Goal: Task Accomplishment & Management: Complete application form

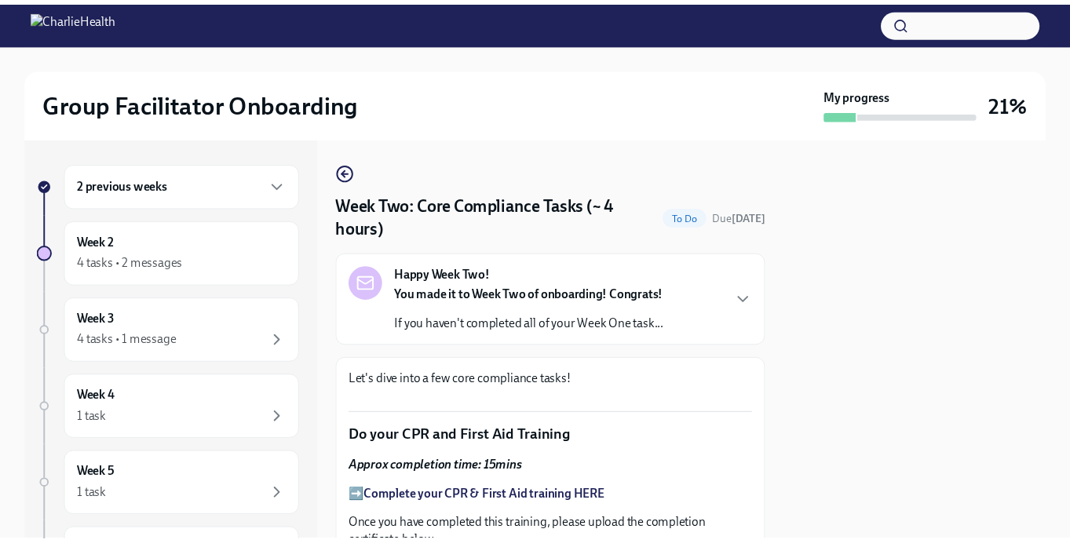
scroll to position [625, 0]
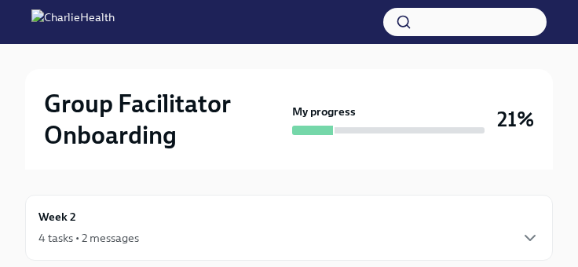
click at [154, 150] on h2 "Group Facilitator Onboarding" at bounding box center [165, 119] width 242 height 63
click at [34, 248] on div "Week 2 4 tasks • 2 messages" at bounding box center [288, 228] width 527 height 66
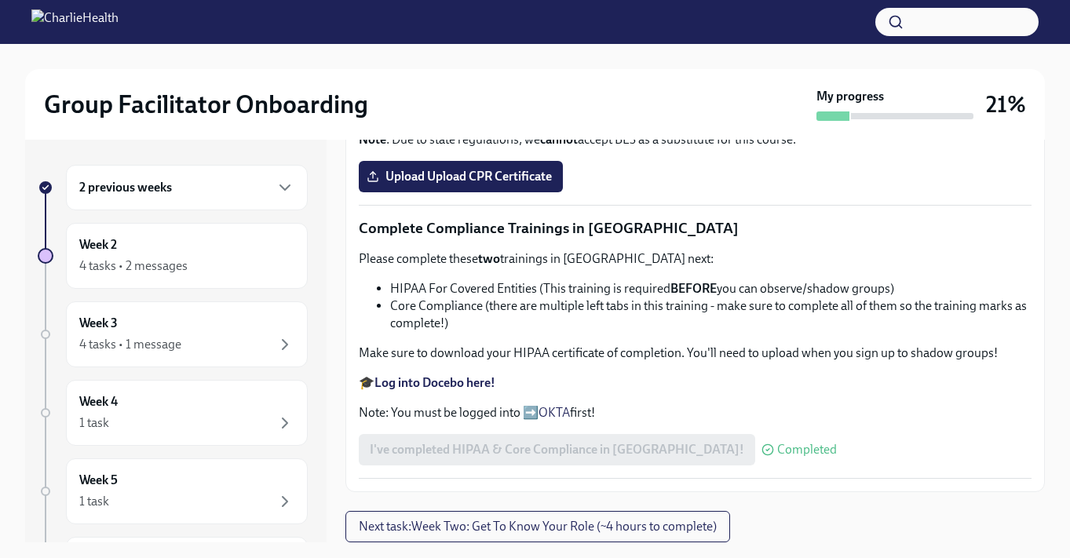
scroll to position [983, 0]
click at [499, 184] on span "Upload Upload CPR Certificate" at bounding box center [461, 177] width 182 height 16
click at [0, 0] on input "Upload Upload CPR Certificate" at bounding box center [0, 0] width 0 height 0
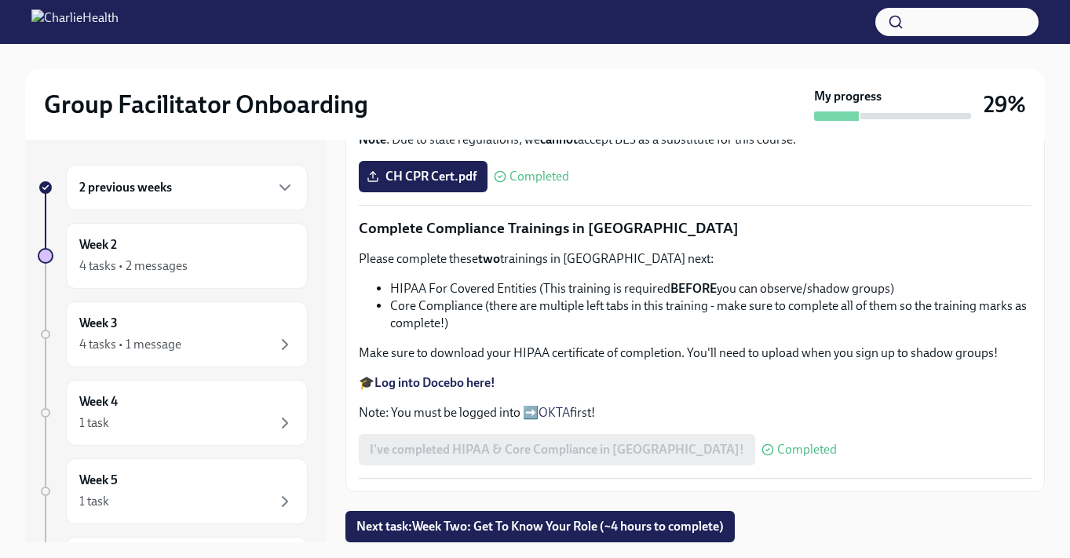
scroll to position [1073, 0]
click at [468, 531] on span "Next task : Week Two: Get To Know Your Role (~4 hours to complete)" at bounding box center [539, 527] width 367 height 16
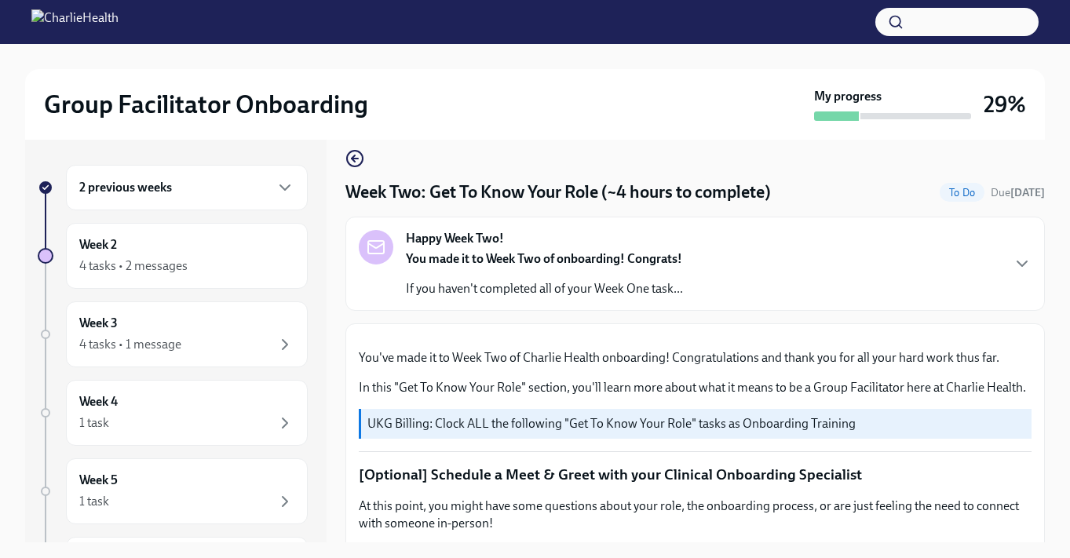
scroll to position [8, 0]
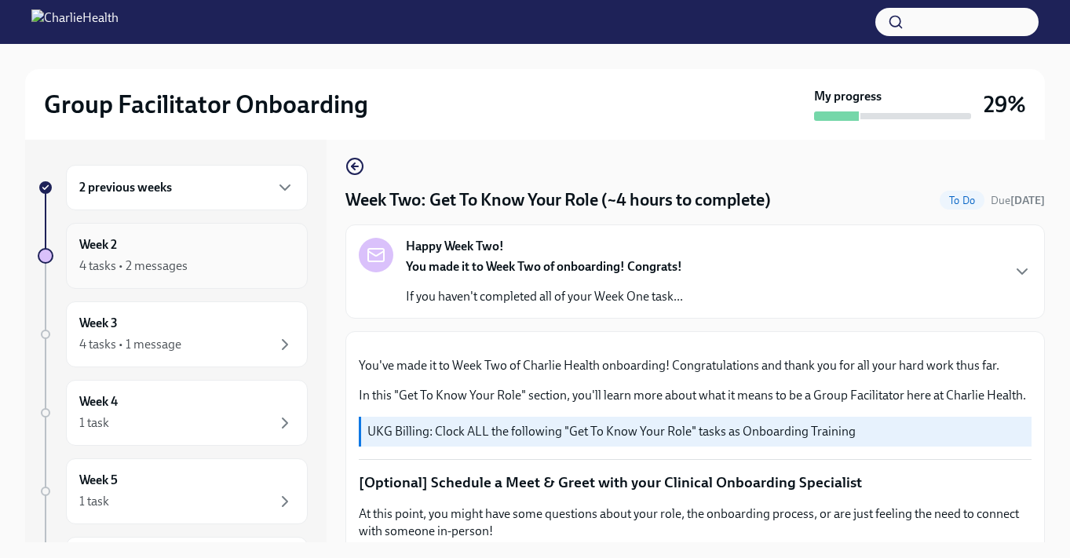
click at [198, 257] on div "4 tasks • 2 messages" at bounding box center [186, 266] width 215 height 19
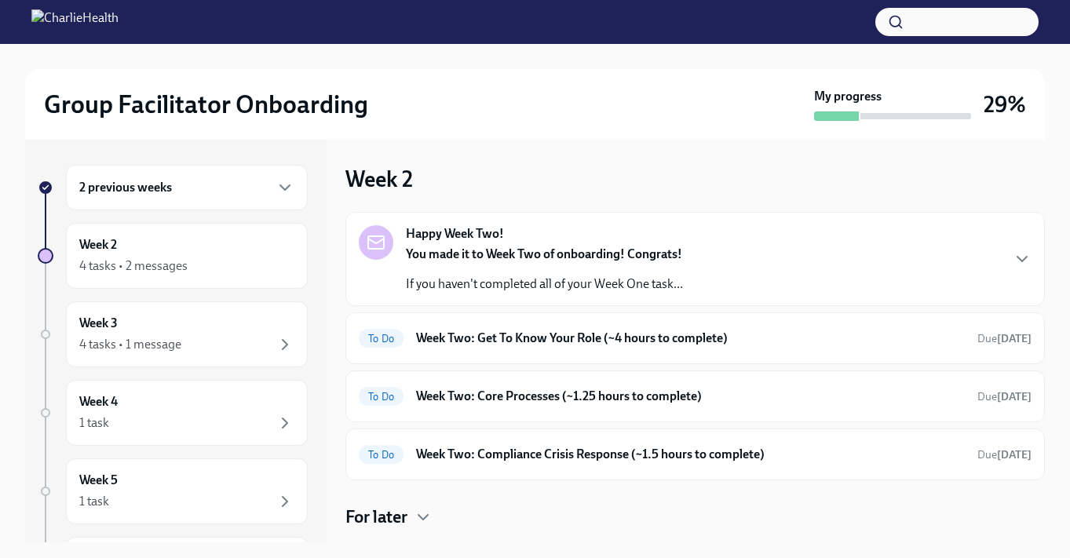
click at [581, 239] on div "Happy Week Two! You made it to Week Two of onboarding! Congrats! If you haven't…" at bounding box center [544, 258] width 277 height 67
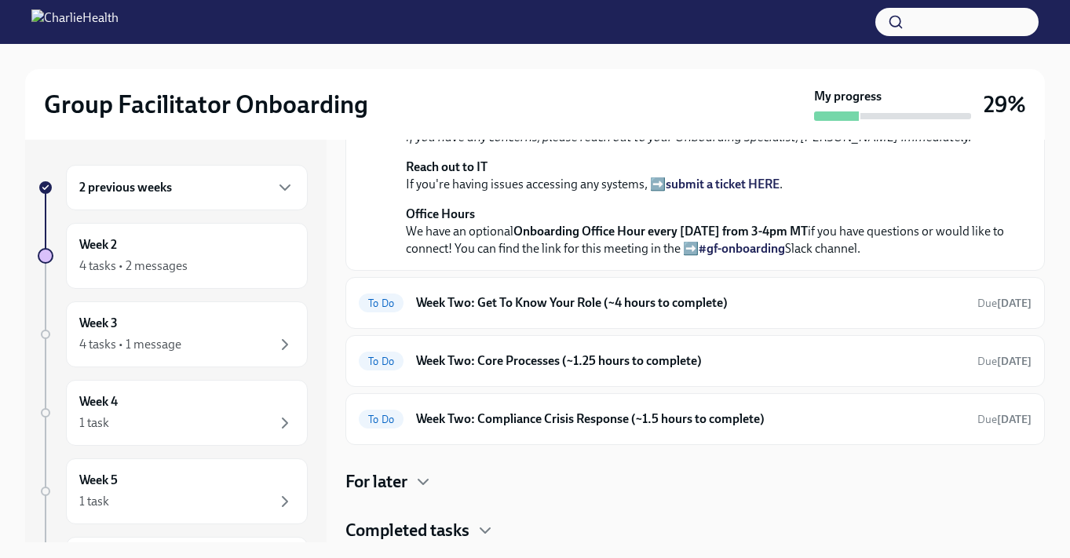
scroll to position [495, 0]
click at [525, 312] on h6 "Week Two: Get To Know Your Role (~4 hours to complete)" at bounding box center [690, 302] width 549 height 17
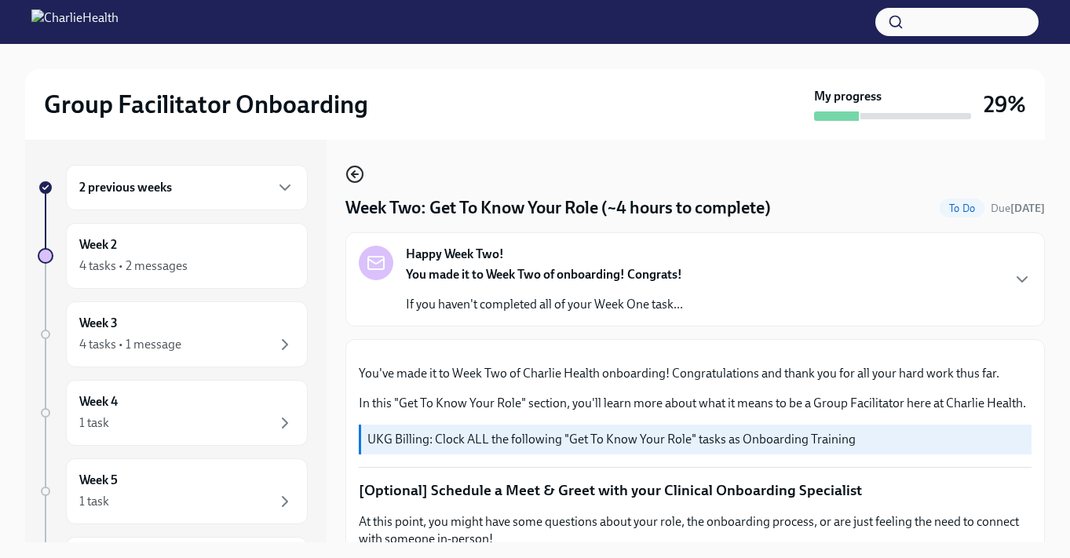
click at [362, 169] on icon "button" at bounding box center [354, 174] width 19 height 19
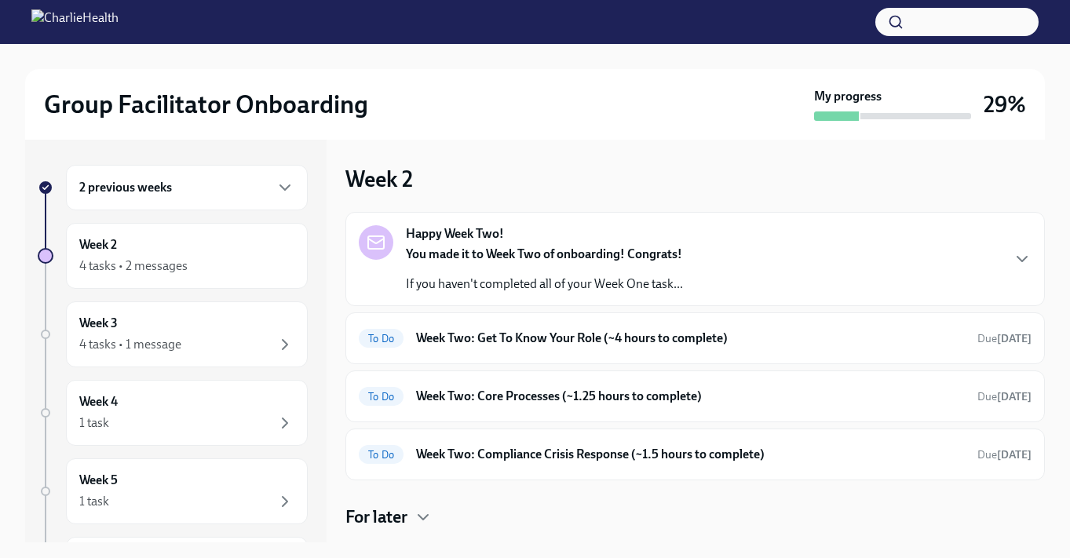
click at [542, 260] on strong "You made it to Week Two of onboarding! Congrats!" at bounding box center [544, 253] width 276 height 15
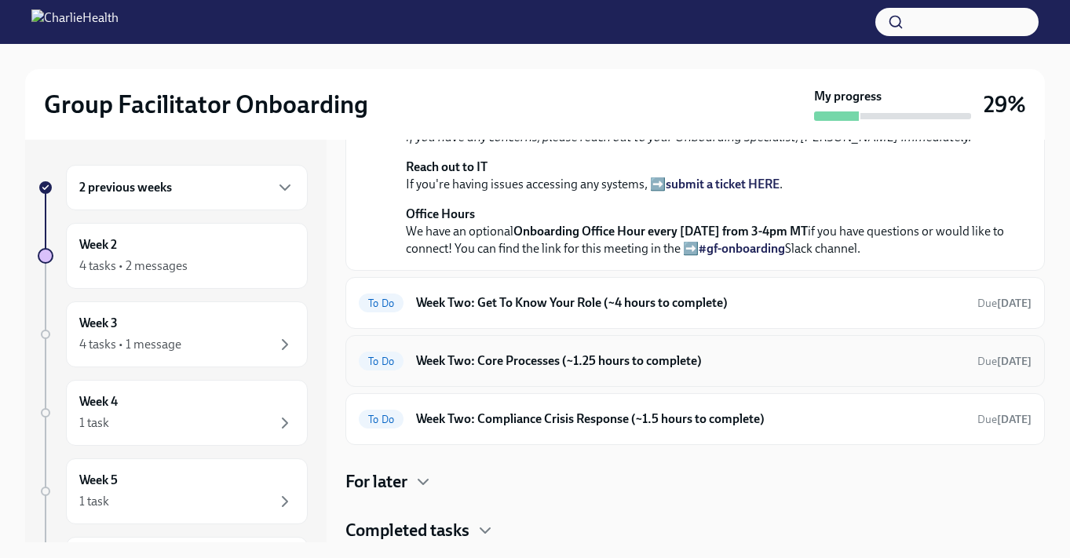
scroll to position [573, 0]
click at [417, 526] on h4 "Completed tasks" at bounding box center [407, 531] width 124 height 24
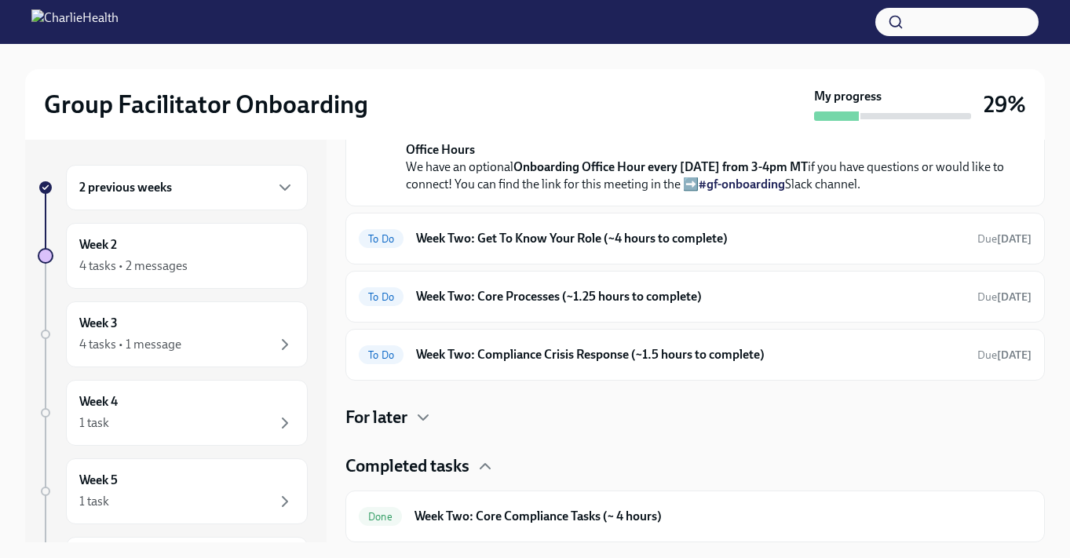
scroll to position [530, 0]
click at [571, 247] on h6 "Week Two: Get To Know Your Role (~4 hours to complete)" at bounding box center [690, 238] width 549 height 17
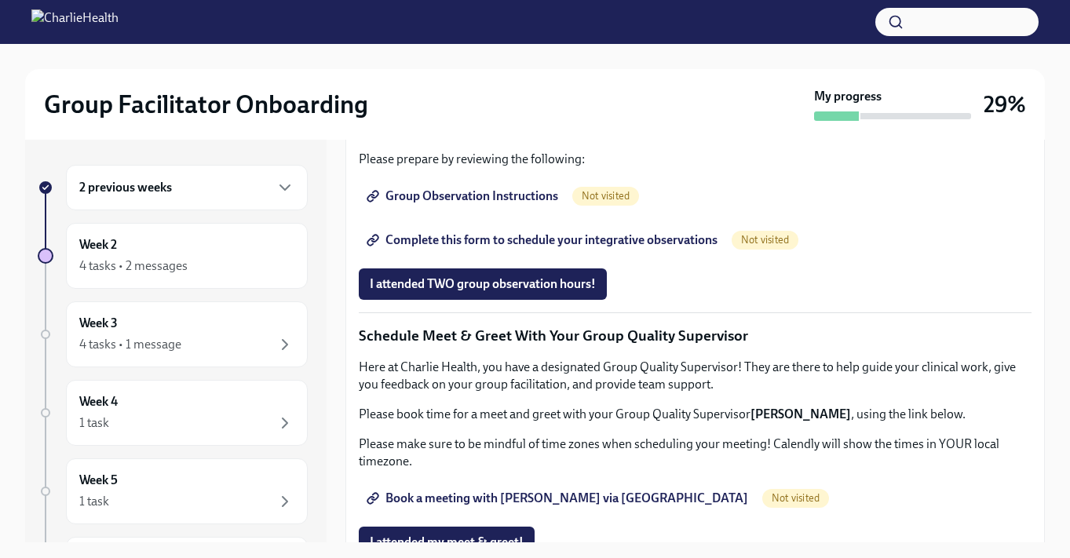
scroll to position [932, 0]
